Goal: Find specific page/section: Find specific page/section

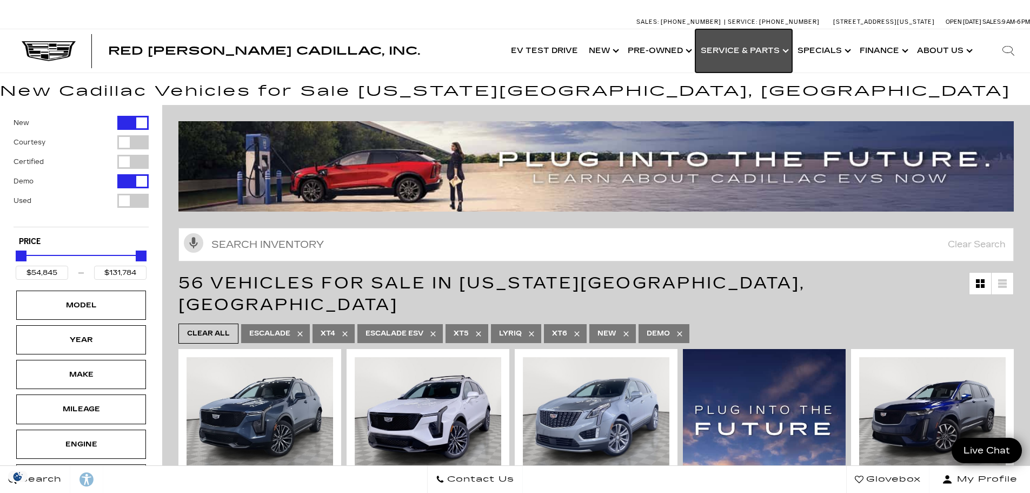
click at [784, 49] on link "Show Service & Parts" at bounding box center [744, 50] width 97 height 43
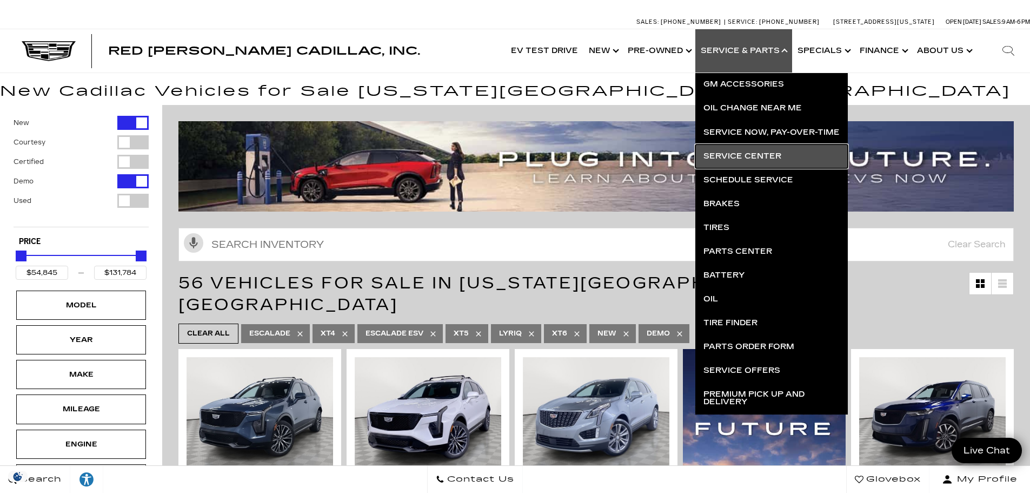
click at [768, 156] on link "Service Center" at bounding box center [772, 156] width 153 height 24
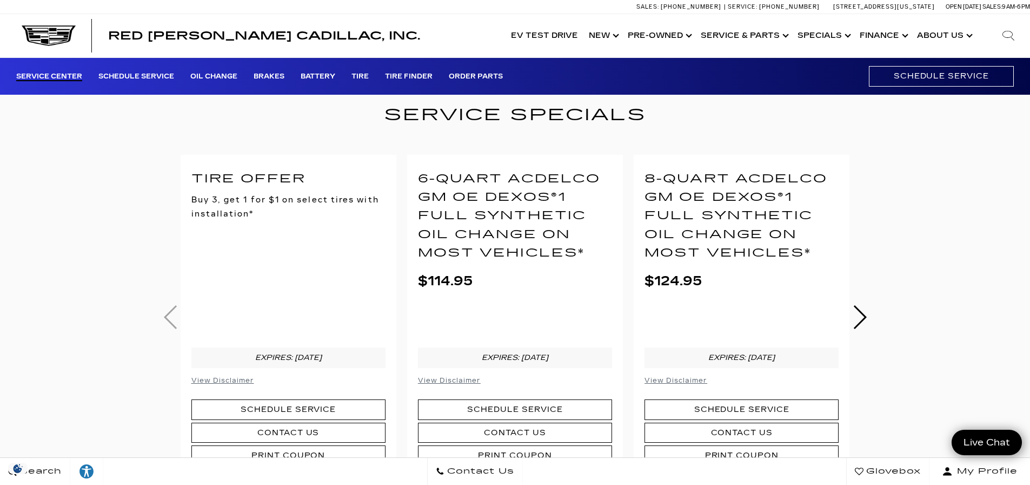
scroll to position [325, 0]
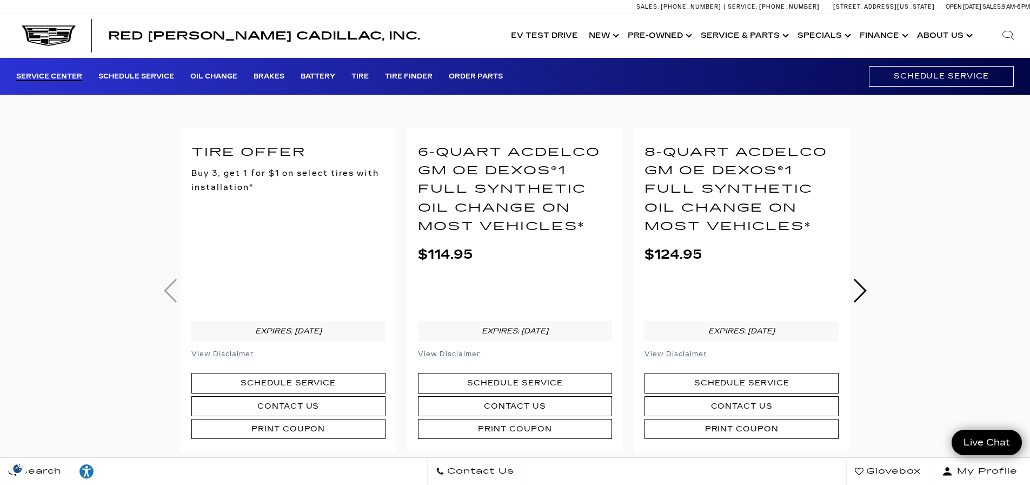
click at [862, 285] on link "Next" at bounding box center [860, 291] width 15 height 24
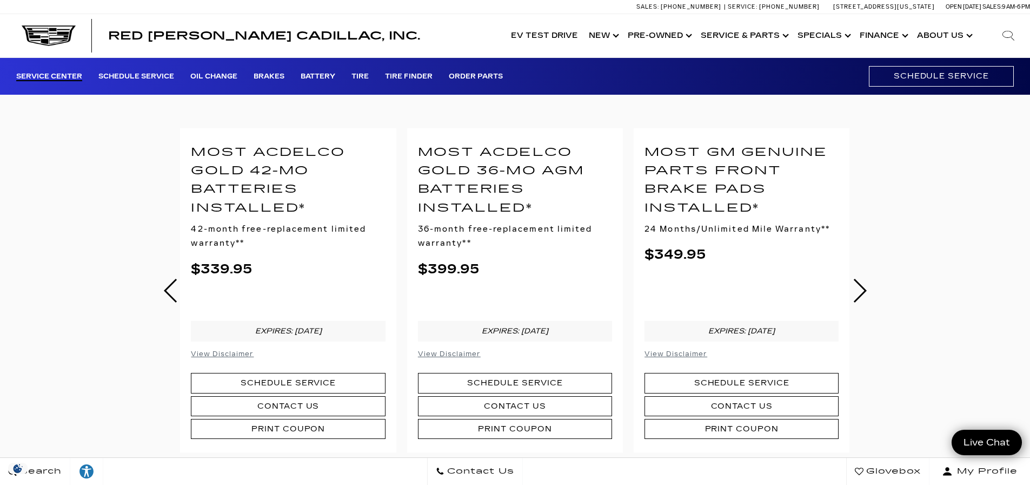
click at [696, 350] on small "View Disclaimer" at bounding box center [676, 354] width 63 height 8
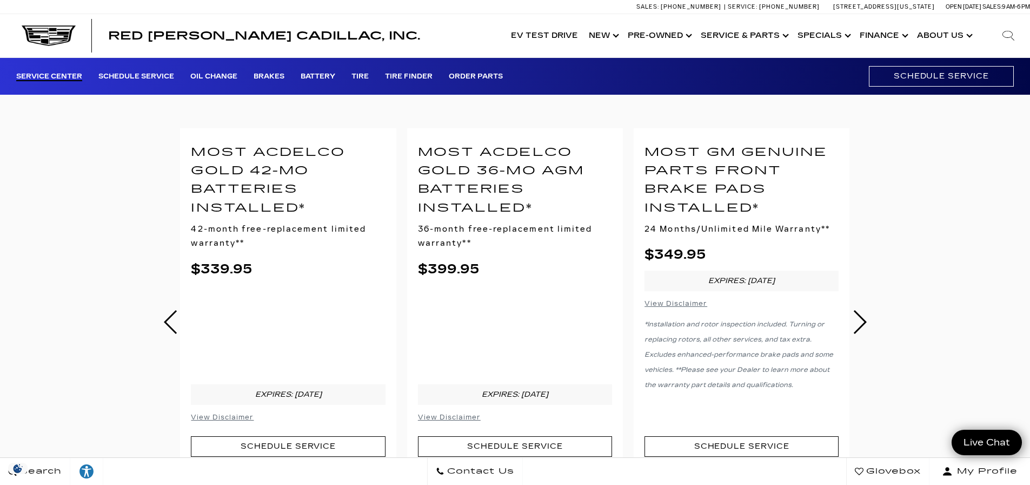
click at [865, 321] on link "Next" at bounding box center [860, 322] width 15 height 24
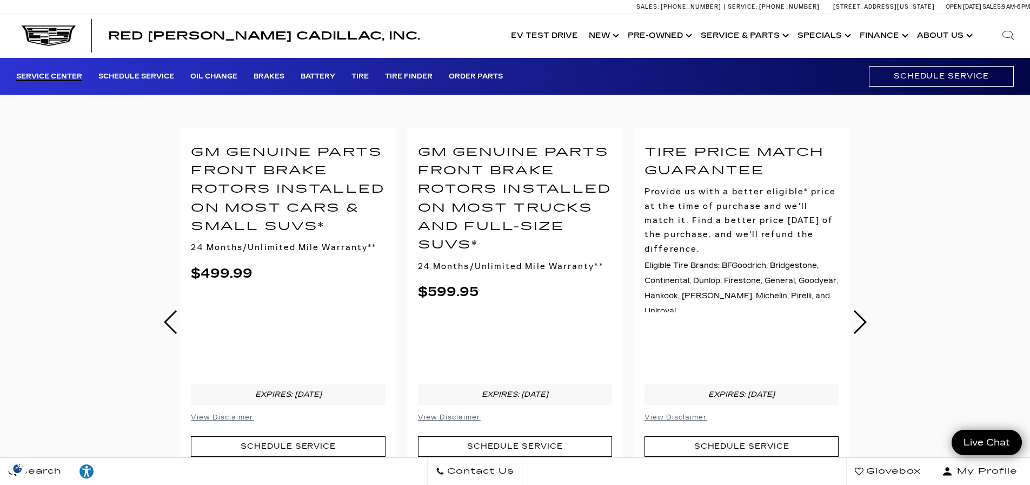
click at [865, 321] on link "Next" at bounding box center [860, 322] width 15 height 24
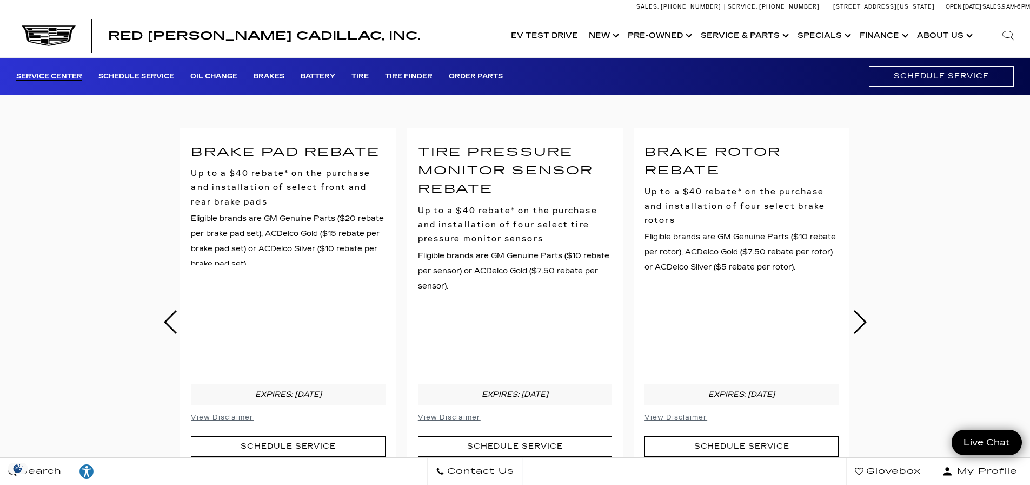
click at [865, 321] on link "Next" at bounding box center [860, 322] width 15 height 24
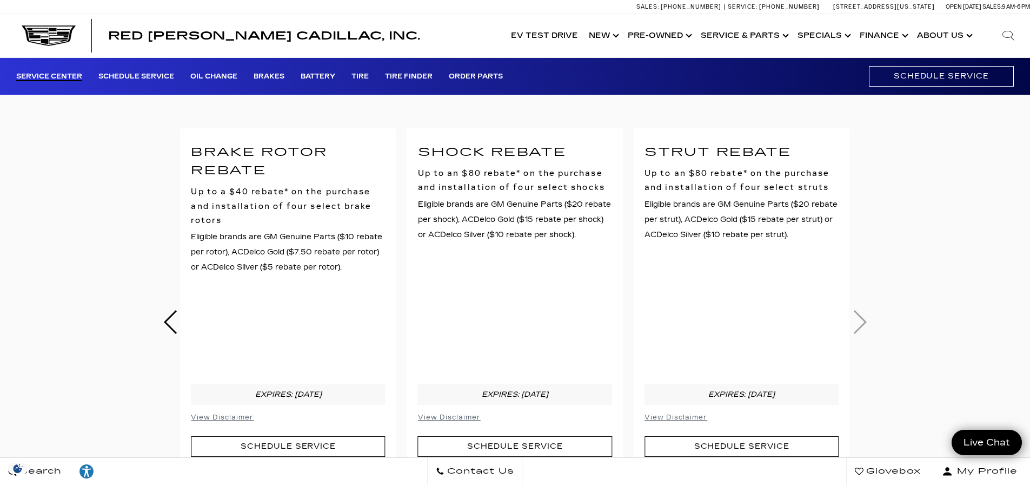
click at [865, 321] on div "Service Specials Tire Offer Buy 3, get 1 for $1 on select tires with installati…" at bounding box center [515, 295] width 714 height 441
